Goal: Book appointment/travel/reservation

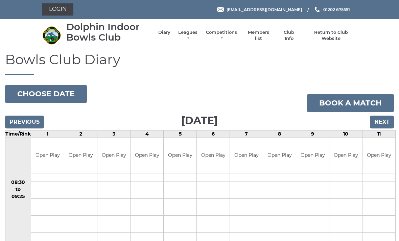
scroll to position [36, 0]
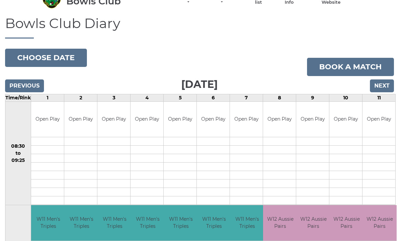
click at [384, 89] on input "Next" at bounding box center [382, 85] width 24 height 13
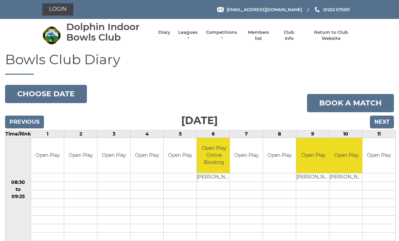
click at [384, 125] on input "Next" at bounding box center [382, 122] width 24 height 13
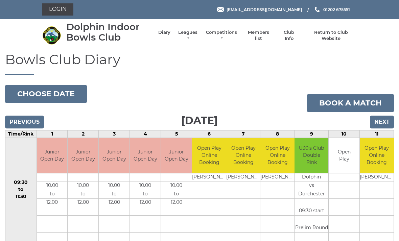
click at [386, 121] on input "Next" at bounding box center [382, 122] width 24 height 13
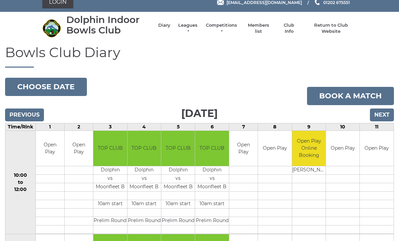
scroll to position [7, 0]
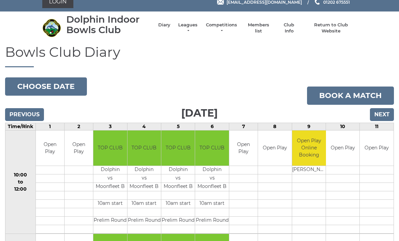
click at [23, 115] on input "Previous" at bounding box center [24, 115] width 39 height 13
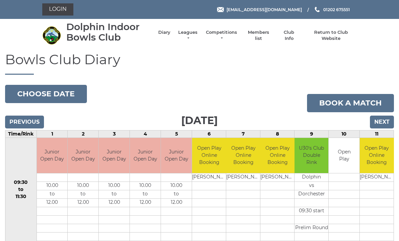
click at [383, 123] on input "Next" at bounding box center [382, 122] width 24 height 13
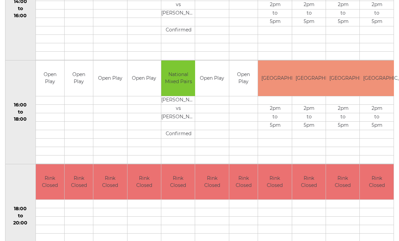
scroll to position [410, 0]
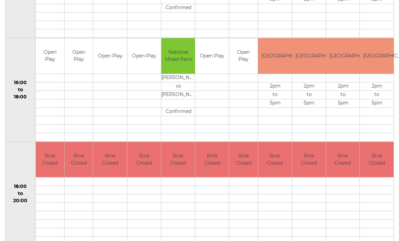
click at [371, 143] on td "Rink Closed" at bounding box center [377, 160] width 34 height 36
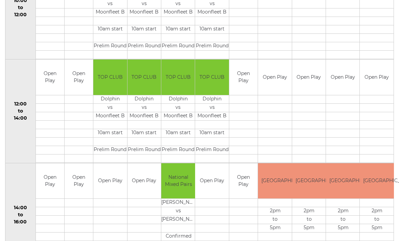
scroll to position [183, 0]
